Goal: Check status: Check status

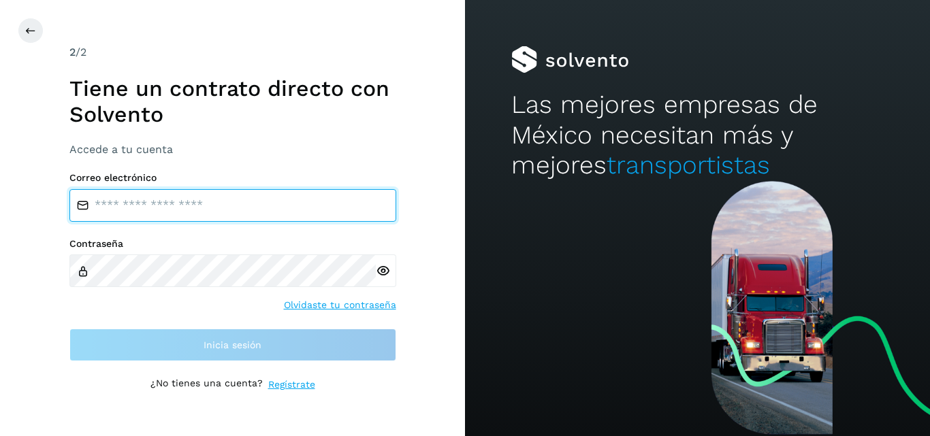
click at [162, 207] on input "email" at bounding box center [232, 205] width 327 height 33
type input "**********"
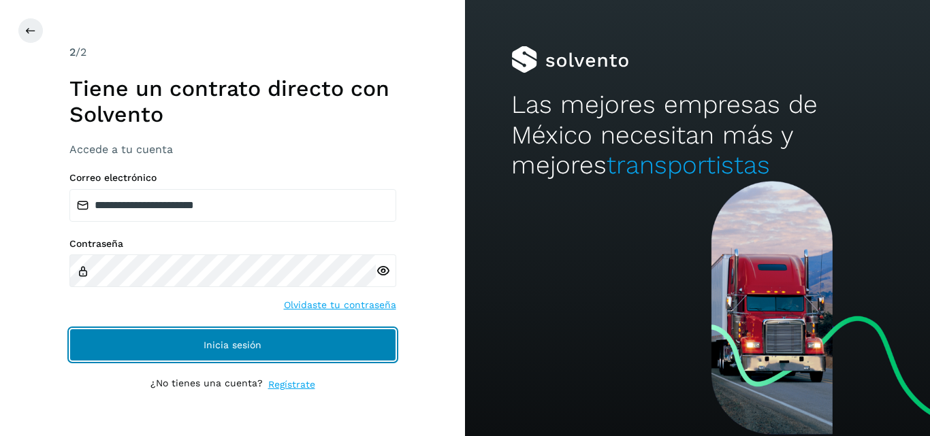
click at [197, 343] on button "Inicia sesión" at bounding box center [232, 345] width 327 height 33
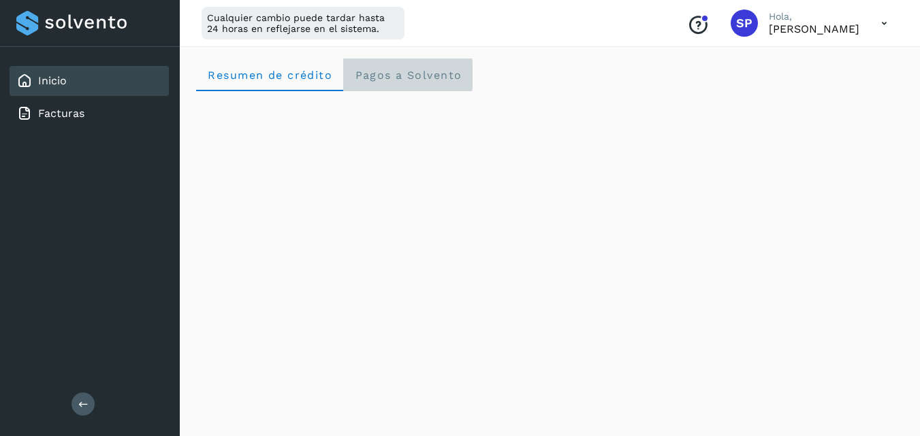
click at [405, 79] on span "Pagos a Solvento" at bounding box center [408, 75] width 108 height 13
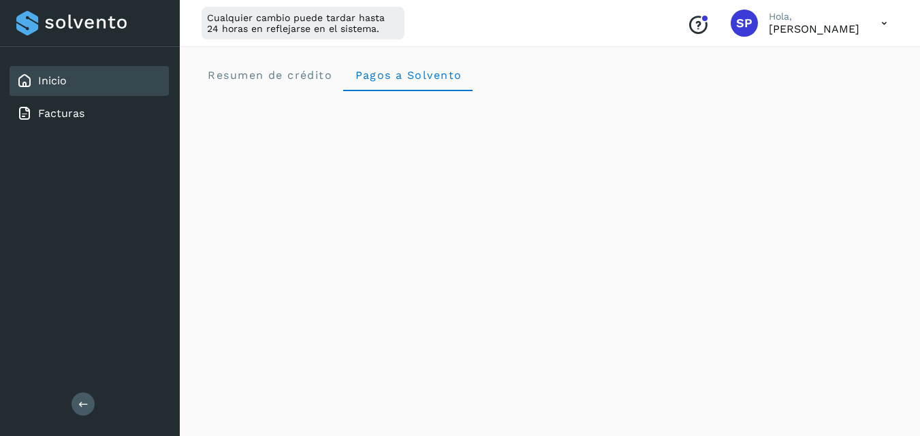
click at [885, 20] on icon at bounding box center [884, 24] width 28 height 28
click at [789, 59] on div "Documentación" at bounding box center [816, 61] width 162 height 26
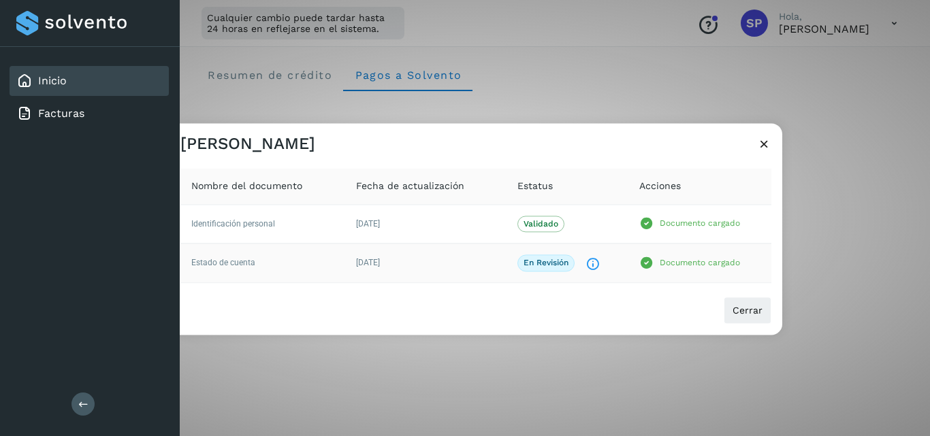
click at [590, 268] on icon "El documento está siendo revisado." at bounding box center [593, 264] width 14 height 14
click at [590, 256] on div "En revisión El documento está siendo revisado." at bounding box center [567, 263] width 100 height 17
click at [761, 146] on icon at bounding box center [764, 144] width 14 height 14
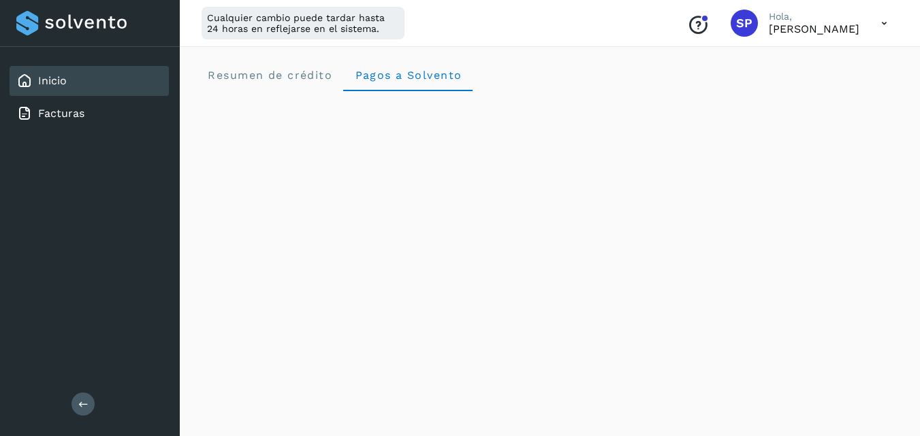
click at [884, 20] on icon at bounding box center [884, 24] width 28 height 28
click at [795, 84] on div "Cerrar sesión" at bounding box center [816, 88] width 162 height 26
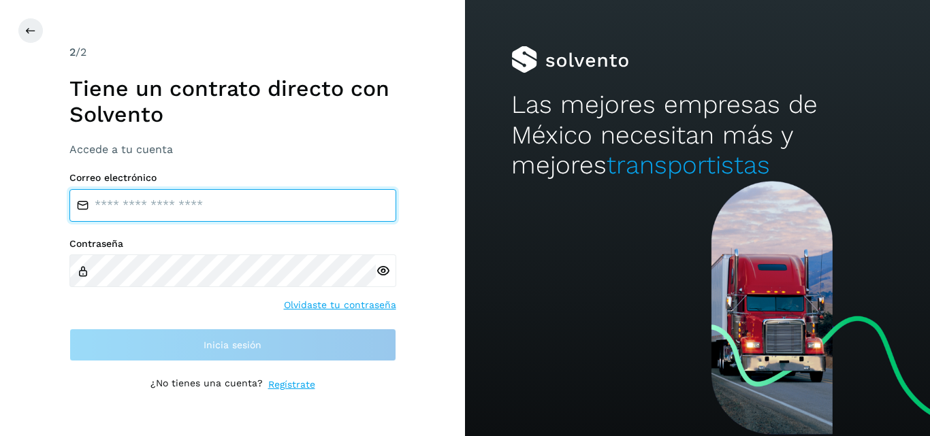
click at [128, 204] on input "email" at bounding box center [232, 205] width 327 height 33
type input "**********"
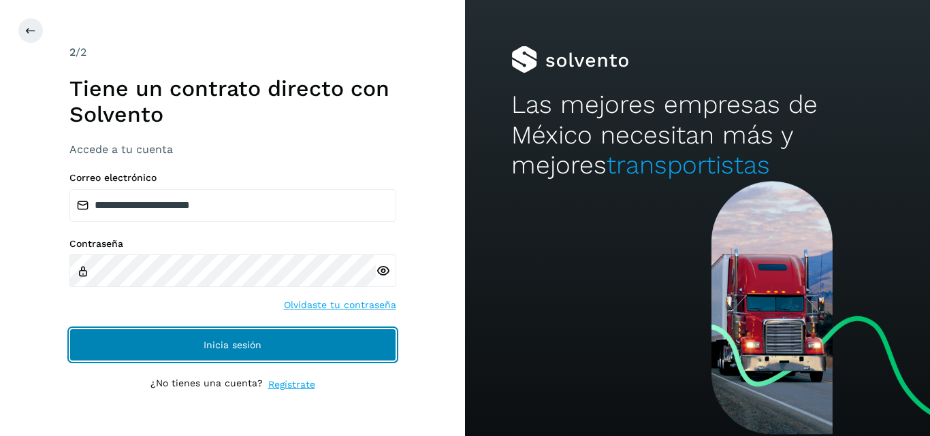
click at [157, 355] on button "Inicia sesión" at bounding box center [232, 345] width 327 height 33
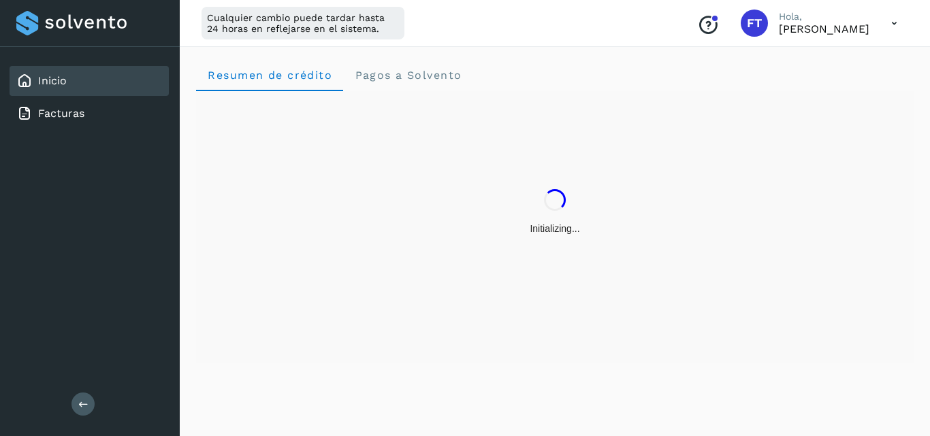
click at [889, 25] on icon at bounding box center [894, 24] width 28 height 28
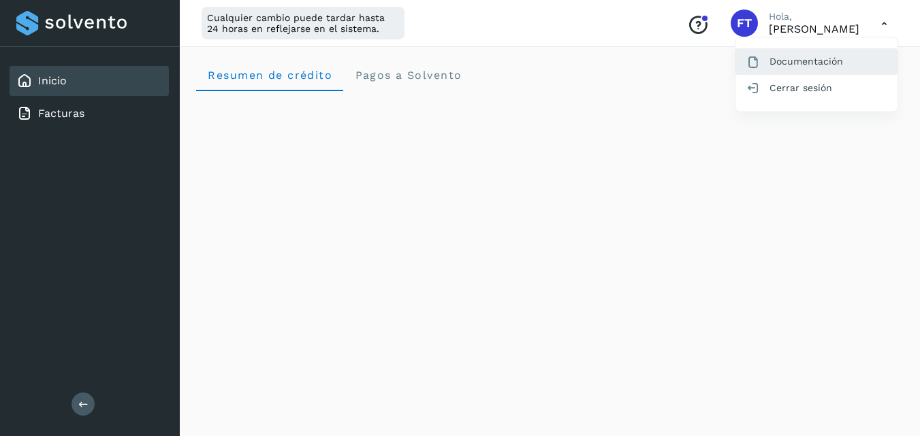
click at [838, 61] on div "Documentación" at bounding box center [816, 61] width 162 height 26
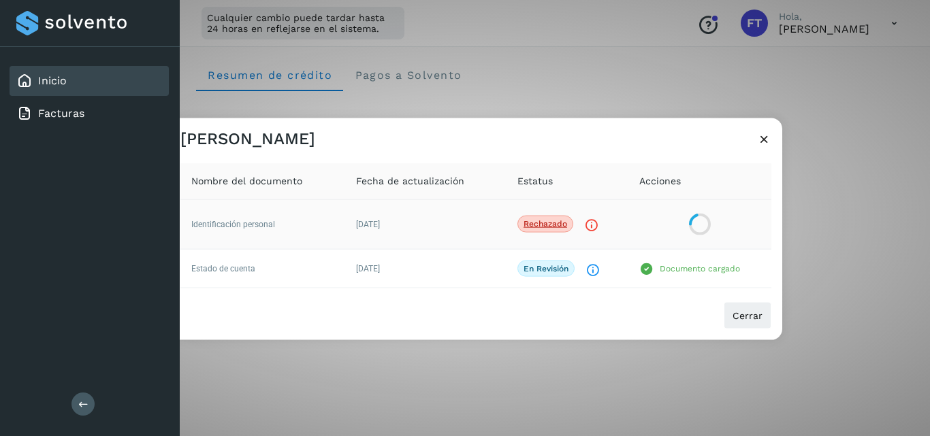
click at [543, 228] on p "Rechazado" at bounding box center [546, 224] width 44 height 10
click at [590, 223] on icon "Contacta a tu representante de ventas Solvento para conocer el detalle de este …" at bounding box center [591, 226] width 14 height 14
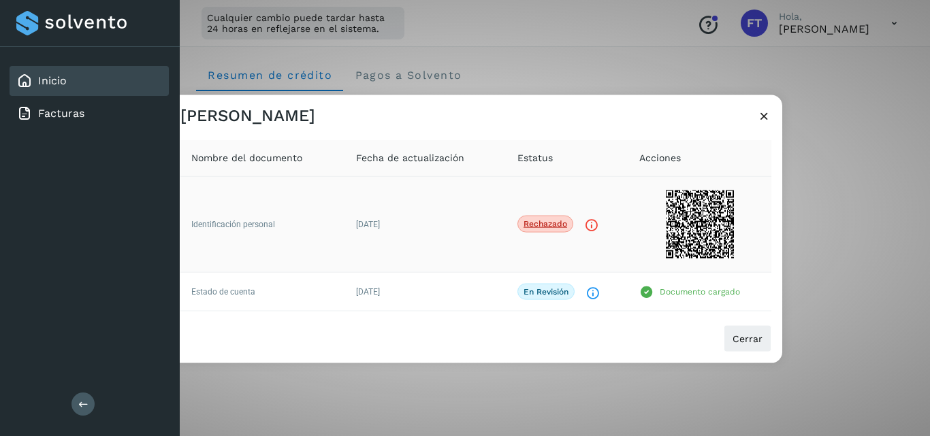
drag, startPoint x: 536, startPoint y: 225, endPoint x: 588, endPoint y: 217, distance: 52.5
click at [537, 224] on p "Rechazado" at bounding box center [546, 224] width 44 height 10
click at [592, 225] on icon "Contacta a tu representante de ventas Solvento para conocer el detalle de este …" at bounding box center [591, 226] width 14 height 14
click at [586, 225] on icon "Contacta a tu representante de ventas Solvento para conocer el detalle de este …" at bounding box center [591, 226] width 14 height 14
click at [587, 225] on icon "Contacta a tu representante de ventas Solvento para conocer el detalle de este …" at bounding box center [591, 226] width 14 height 14
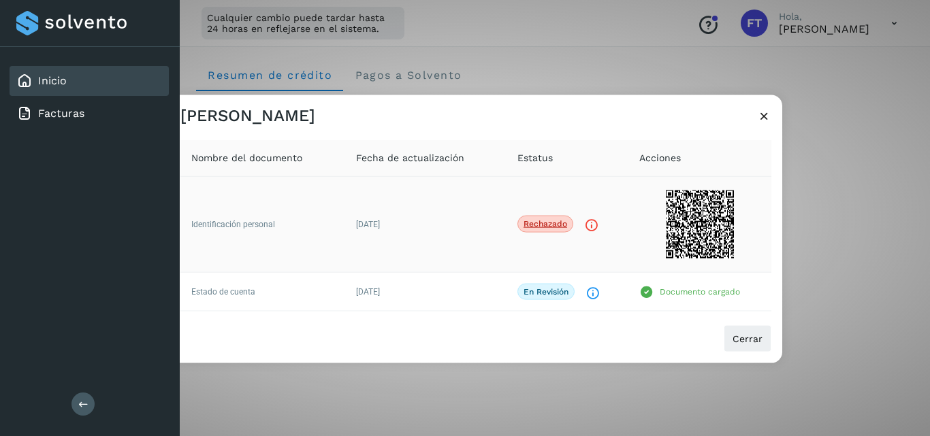
click at [584, 181] on td "Rechazado Contacta a tu representante de ventas Solvento para conocer el detall…" at bounding box center [568, 224] width 122 height 96
click at [549, 223] on p "Rechazado" at bounding box center [546, 224] width 44 height 10
click at [253, 227] on span "Identificación personal" at bounding box center [233, 224] width 84 height 10
click at [373, 229] on span "[DATE]" at bounding box center [368, 224] width 24 height 10
click at [380, 222] on span "[DATE]" at bounding box center [368, 224] width 24 height 10
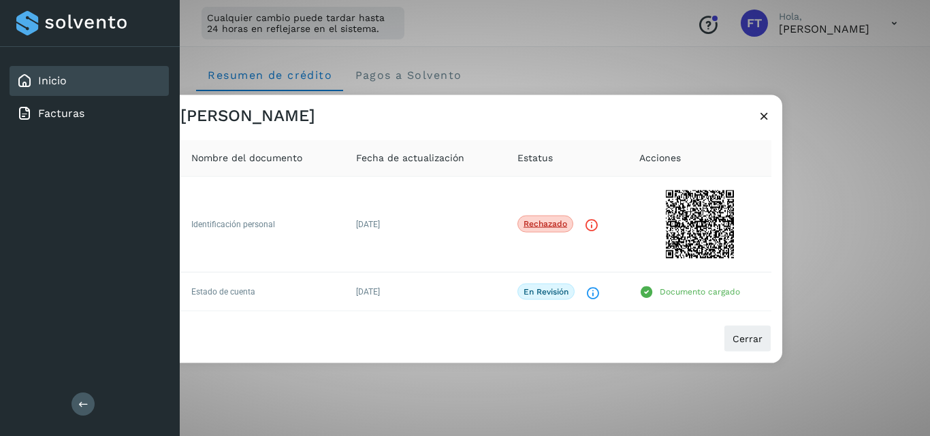
click at [472, 163] on div "Fecha de actualización" at bounding box center [426, 157] width 140 height 14
